Goal: Task Accomplishment & Management: Complete application form

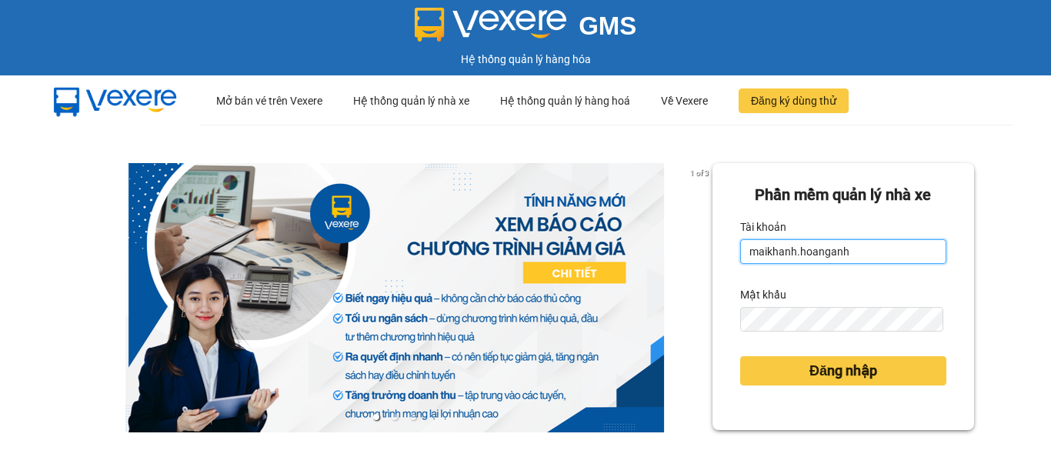
click at [902, 246] on input "maikhanh.hoanganh" at bounding box center [843, 251] width 206 height 25
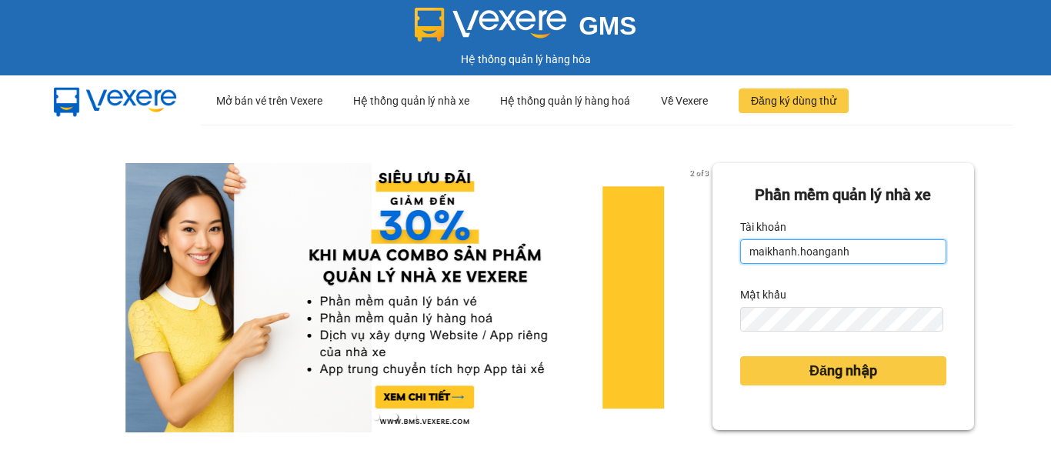
type input "xuanhoang.hoanganh"
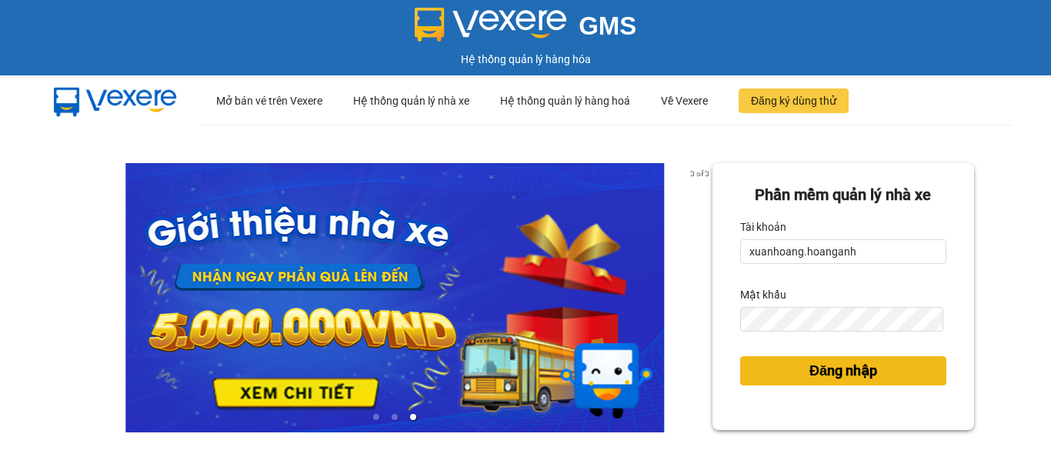
click at [839, 366] on span "Đăng nhập" at bounding box center [844, 371] width 68 height 22
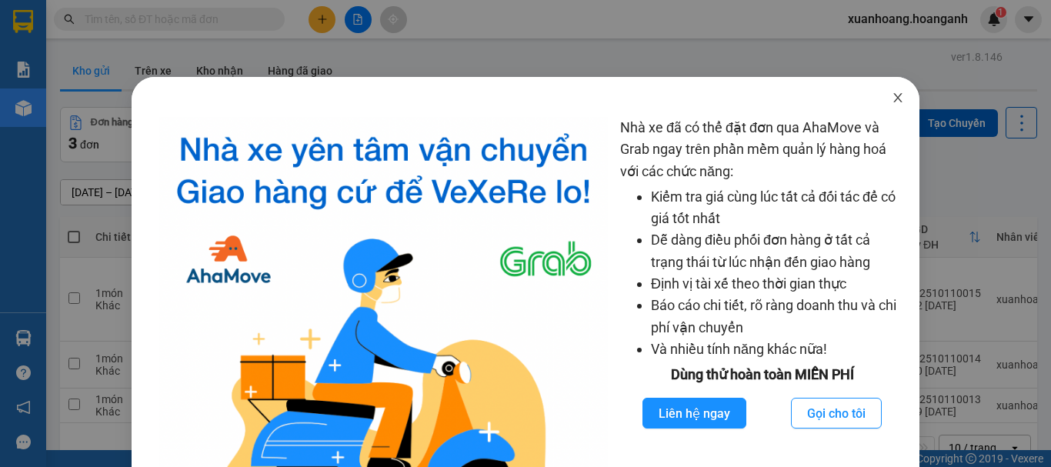
click at [892, 102] on icon "close" at bounding box center [898, 98] width 12 height 12
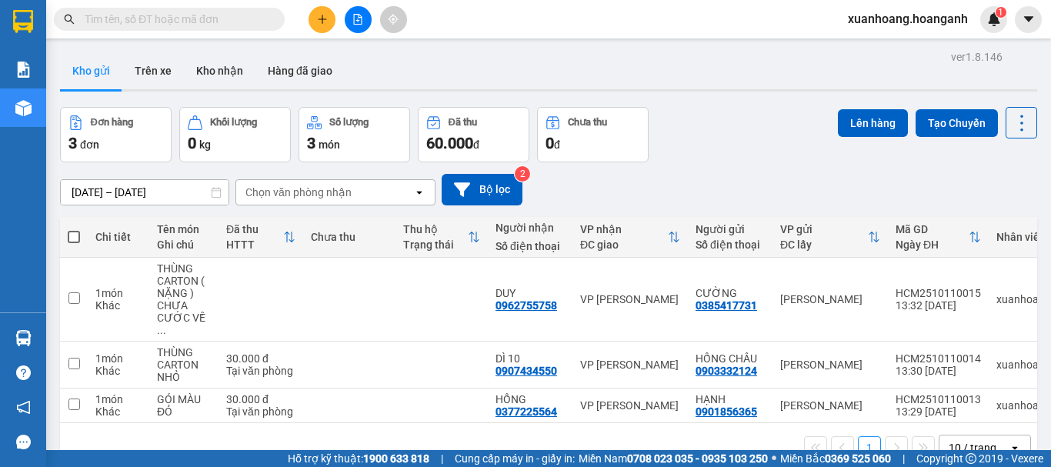
click at [323, 19] on icon "plus" at bounding box center [322, 18] width 8 height 1
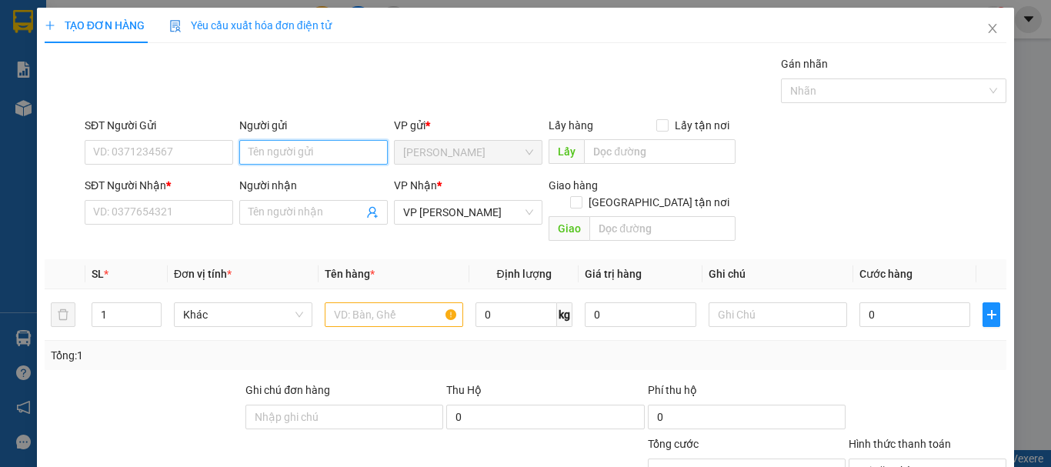
click at [265, 150] on input "Người gửi" at bounding box center [313, 152] width 149 height 25
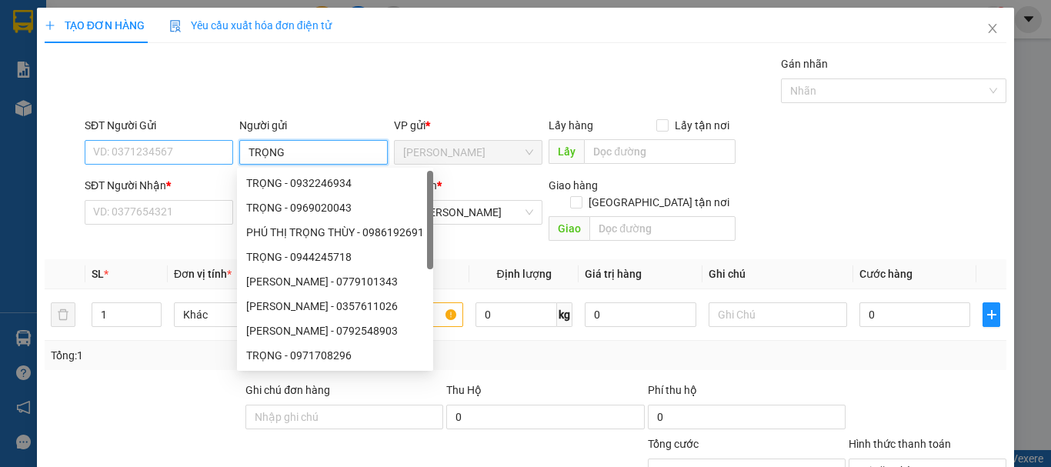
type input "TRỌNG"
click at [203, 160] on input "SĐT Người Gửi" at bounding box center [159, 152] width 149 height 25
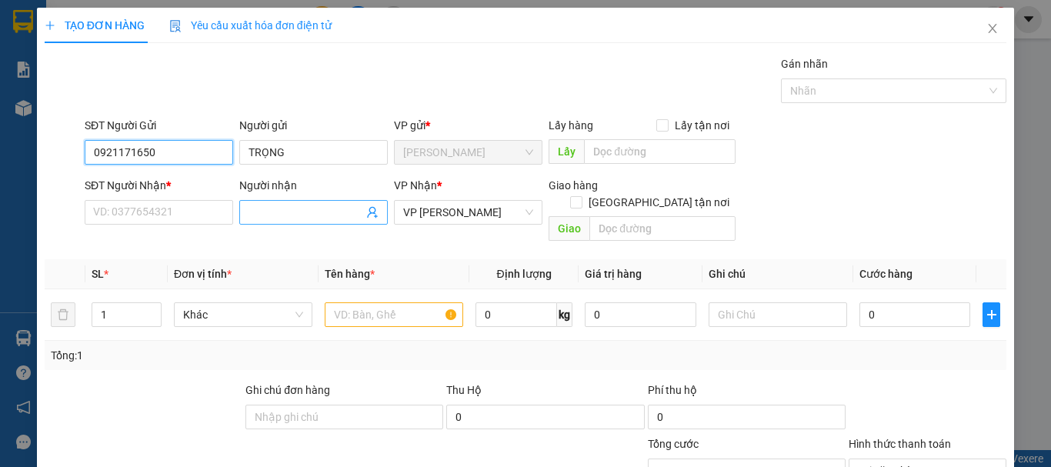
type input "0921171650"
click at [258, 213] on input "Người nhận" at bounding box center [306, 212] width 115 height 17
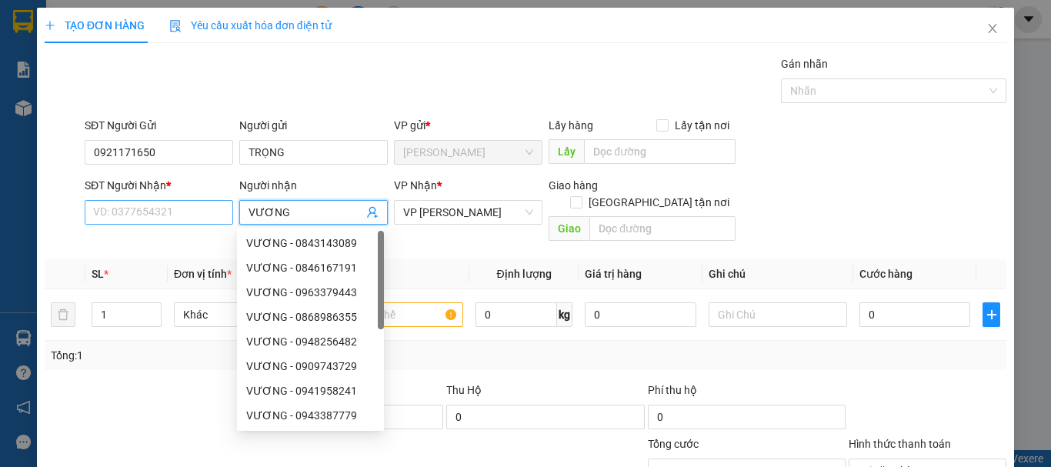
type input "VƯƠNG"
click at [220, 210] on input "SĐT Người Nhận *" at bounding box center [159, 212] width 149 height 25
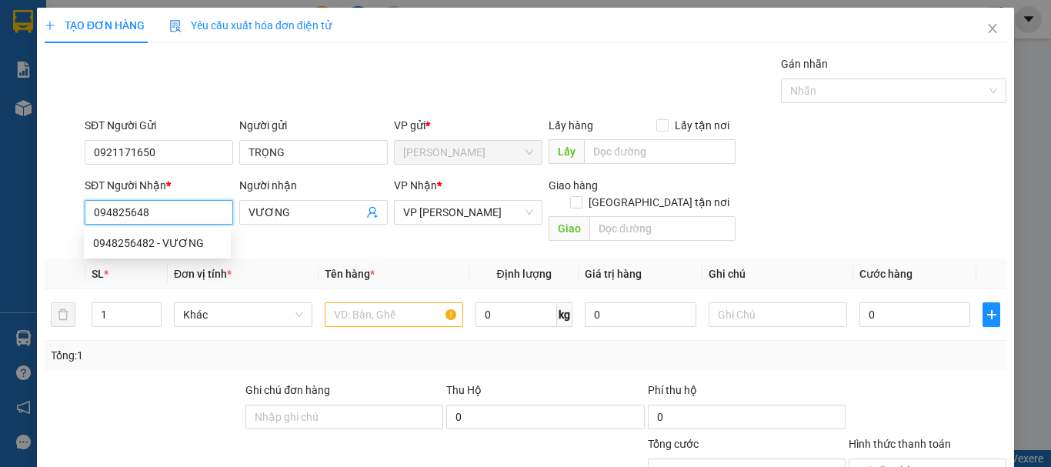
type input "0948256482"
click at [193, 247] on div "0948256482 - VƯƠNG" at bounding box center [157, 243] width 129 height 17
type input "BÒ SỮA 2"
type input "50.000"
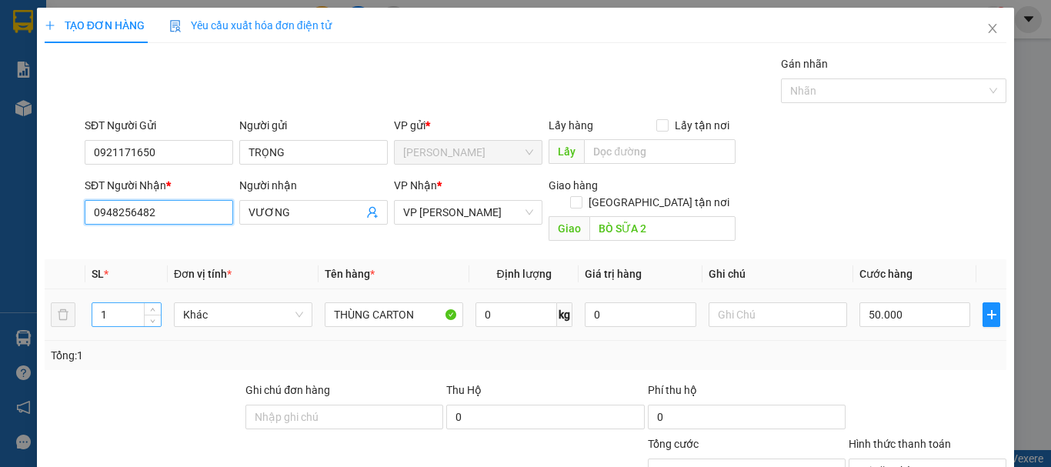
type input "0948256482"
drag, startPoint x: 112, startPoint y: 302, endPoint x: 95, endPoint y: 309, distance: 18.3
click at [95, 309] on div "1" at bounding box center [127, 314] width 70 height 25
type input "2"
click at [904, 302] on input "50.000" at bounding box center [915, 314] width 111 height 25
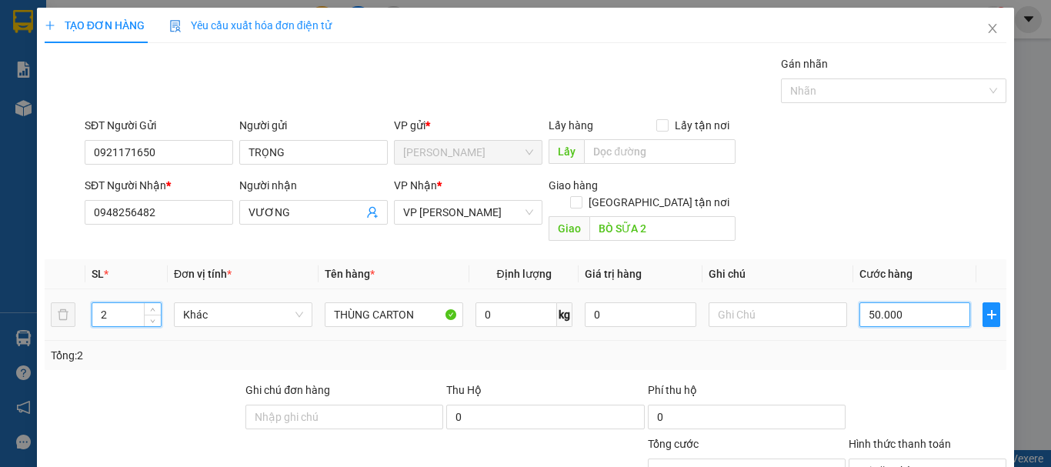
type input "0"
type input "1"
type input "01"
type input "0"
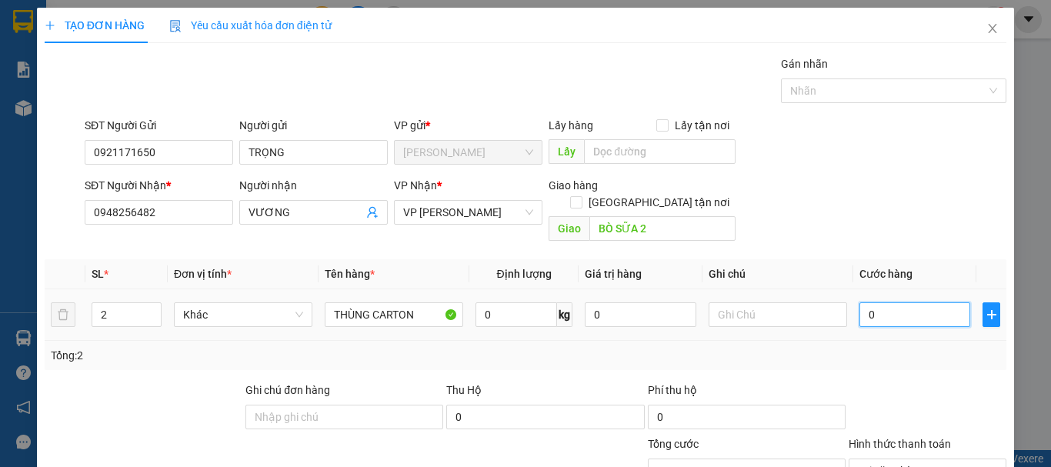
type input "0"
drag, startPoint x: 904, startPoint y: 299, endPoint x: 861, endPoint y: 306, distance: 44.4
click at [861, 306] on input "0" at bounding box center [915, 314] width 111 height 25
type input "1"
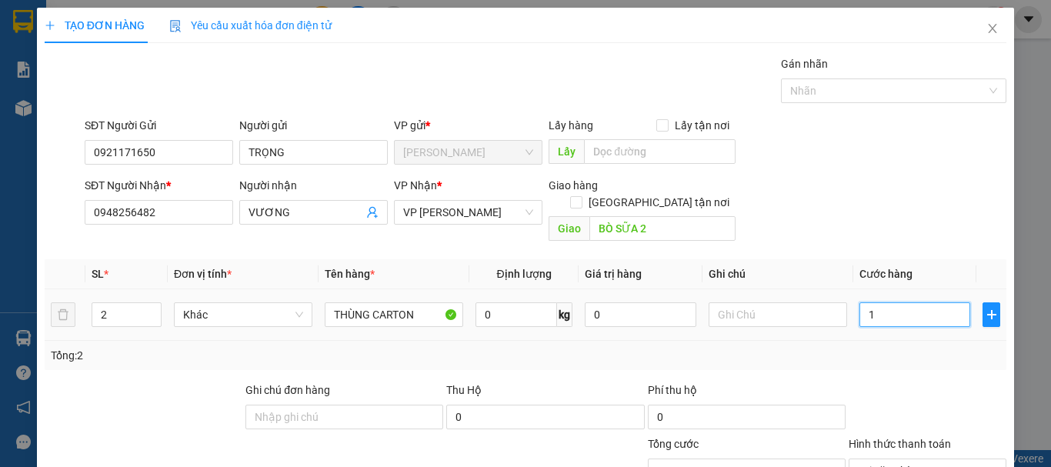
type input "10"
type input "100"
type input "1.000"
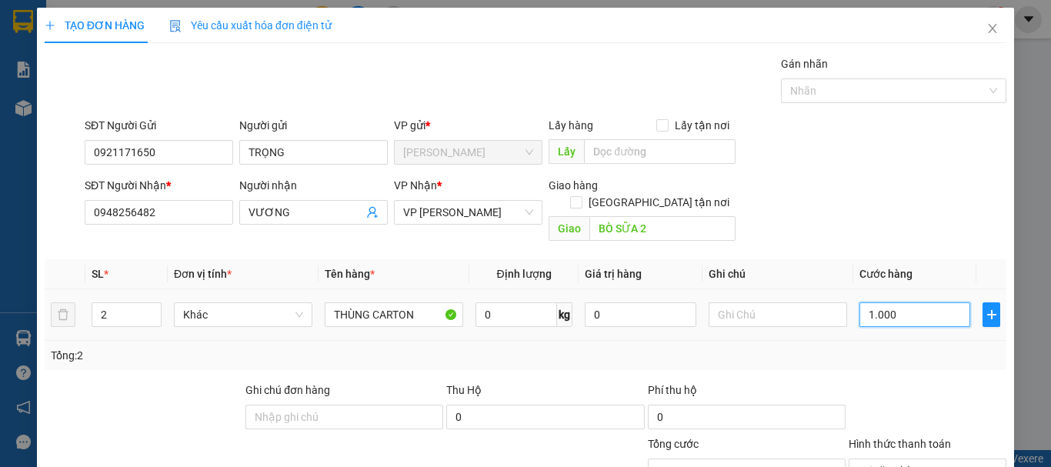
type input "10.000"
type input "100.000"
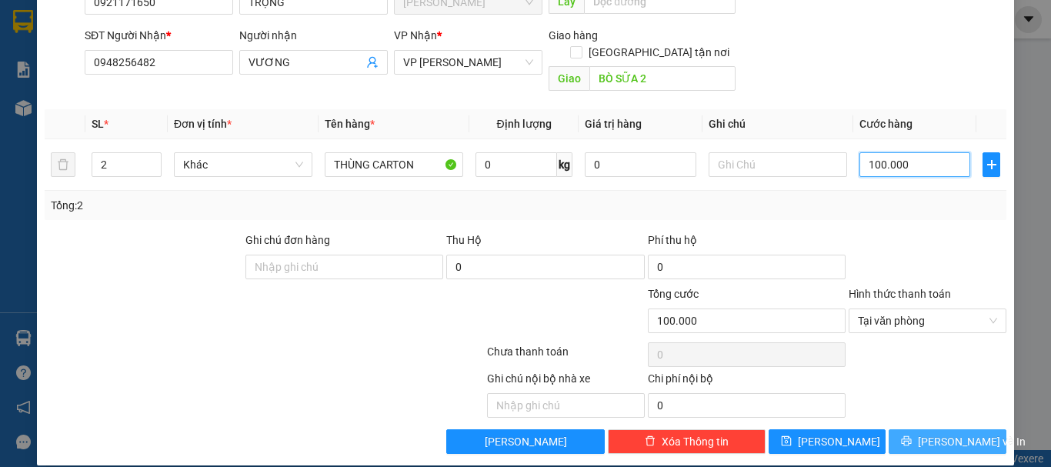
type input "100.000"
click at [943, 433] on span "[PERSON_NAME] và In" at bounding box center [972, 441] width 108 height 17
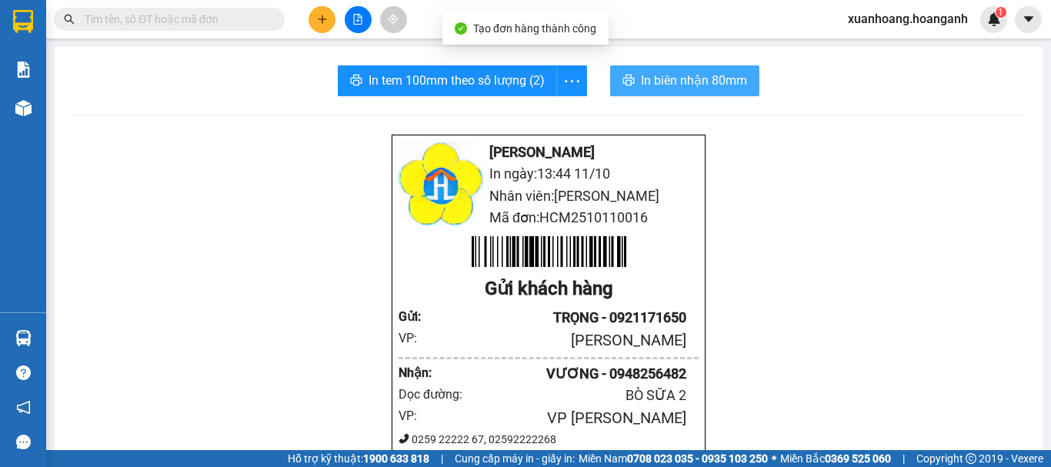
click at [684, 89] on span "In biên nhận 80mm" at bounding box center [694, 80] width 106 height 19
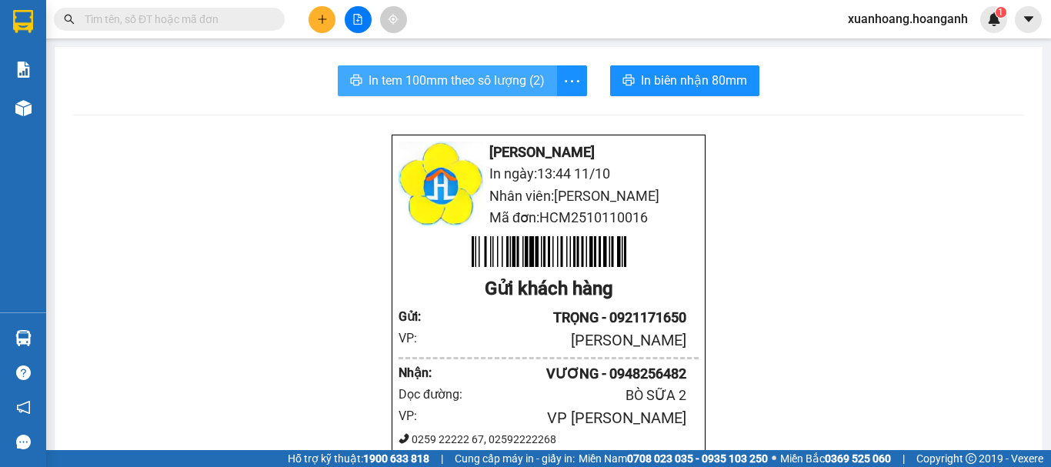
click at [499, 85] on span "In tem 100mm theo số lượng (2)" at bounding box center [457, 80] width 176 height 19
